Goal: Contribute content

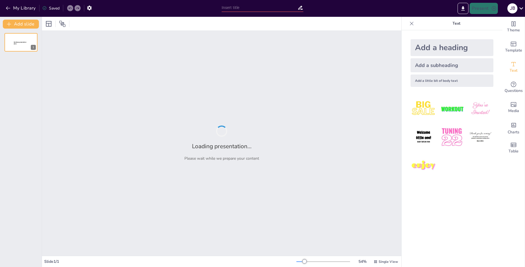
type input "Vom Schmerzpunkt zur Lösung: Die SQM Methode im Marketing"
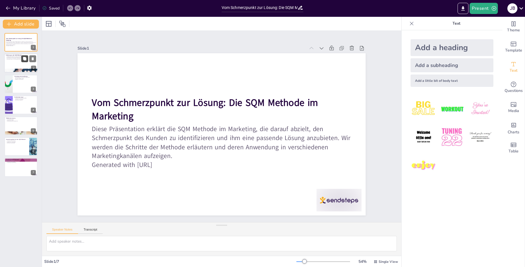
click at [23, 61] on button at bounding box center [24, 58] width 7 height 7
type textarea "Lor IPS Dolorsi ame co adip elitseddoei Temporincid utlaboreet: Dolorem, Aliq e…"
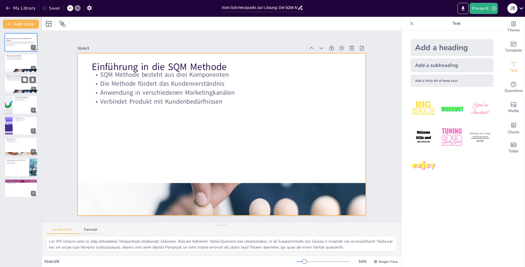
click at [20, 89] on div at bounding box center [21, 83] width 34 height 19
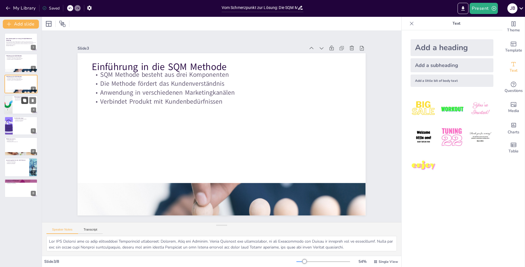
click at [22, 103] on button at bounding box center [24, 100] width 7 height 7
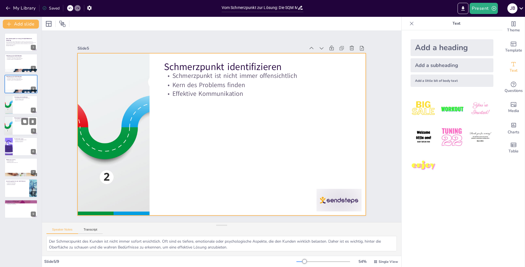
click at [21, 127] on div at bounding box center [21, 125] width 34 height 19
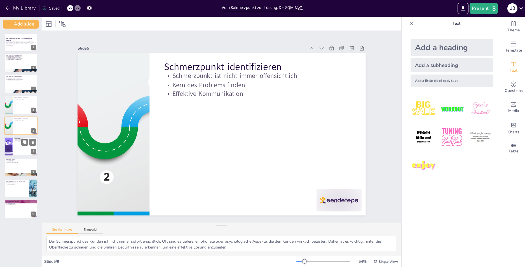
click at [21, 142] on div at bounding box center [21, 146] width 34 height 19
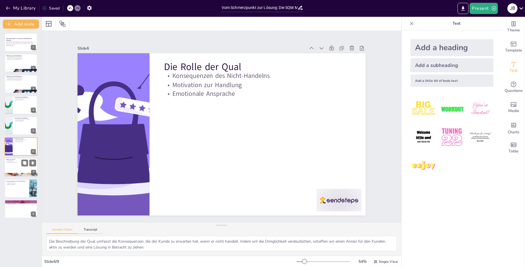
click at [13, 164] on div at bounding box center [21, 167] width 34 height 19
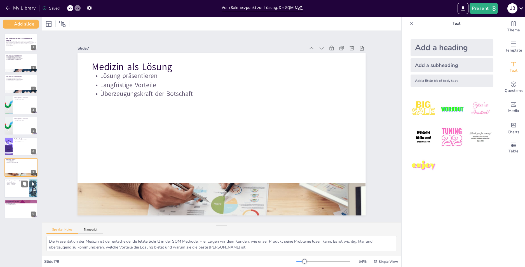
click at [17, 180] on p "Anwendungsbereiche der SQM Methode" at bounding box center [17, 181] width 22 height 2
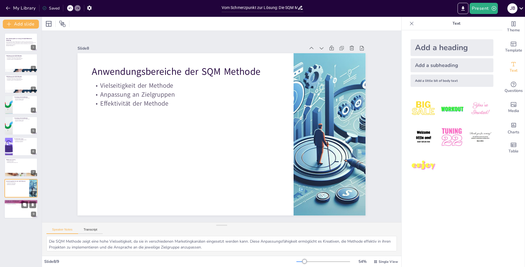
click at [15, 208] on div at bounding box center [21, 208] width 34 height 19
type textarea "Ein zentraler Vorteil der SQM Methode ist der klare Fokus auf den Kunden. Indem…"
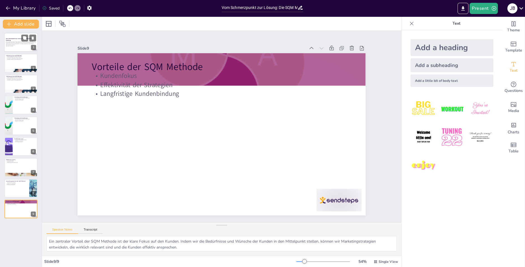
click at [14, 48] on div at bounding box center [21, 42] width 34 height 19
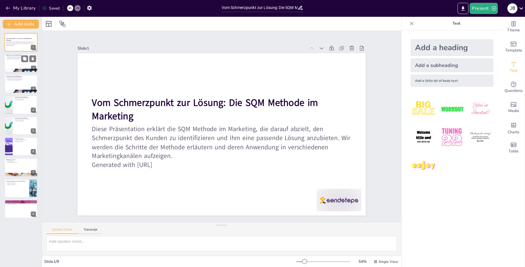
click at [13, 67] on div at bounding box center [21, 63] width 34 height 19
type textarea "Lor IPS Dolorsi ame co adip elitseddoei Temporincid utlaboreet: Dolorem, Aliq e…"
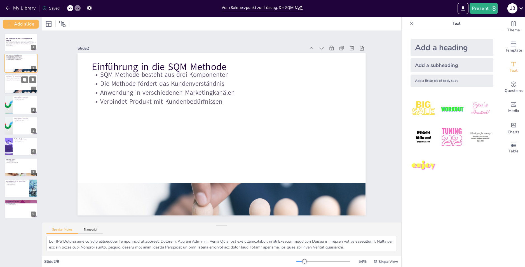
click at [8, 80] on p "Verbindet Produkt mit Kundenbedürfnissen" at bounding box center [21, 79] width 30 height 1
click at [22, 68] on div at bounding box center [21, 63] width 34 height 19
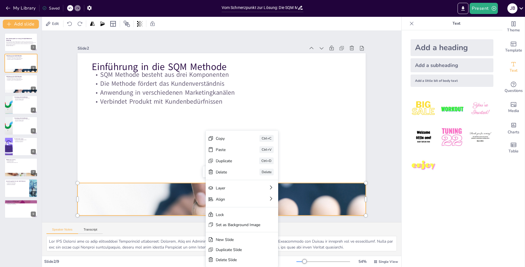
click at [177, 199] on div at bounding box center [222, 199] width 288 height 192
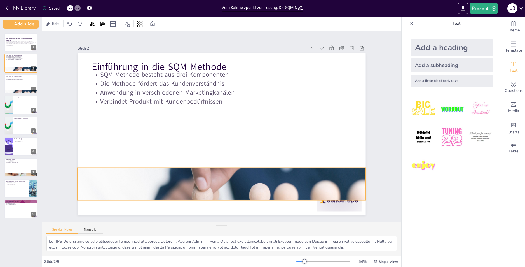
drag, startPoint x: 217, startPoint y: 181, endPoint x: 219, endPoint y: 163, distance: 18.6
click at [219, 163] on div at bounding box center [222, 184] width 288 height 192
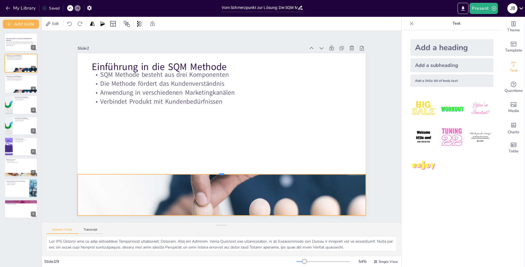
drag, startPoint x: 217, startPoint y: 180, endPoint x: 227, endPoint y: 165, distance: 17.9
click at [227, 170] on div at bounding box center [222, 172] width 288 height 4
